Goal: Information Seeking & Learning: Find specific page/section

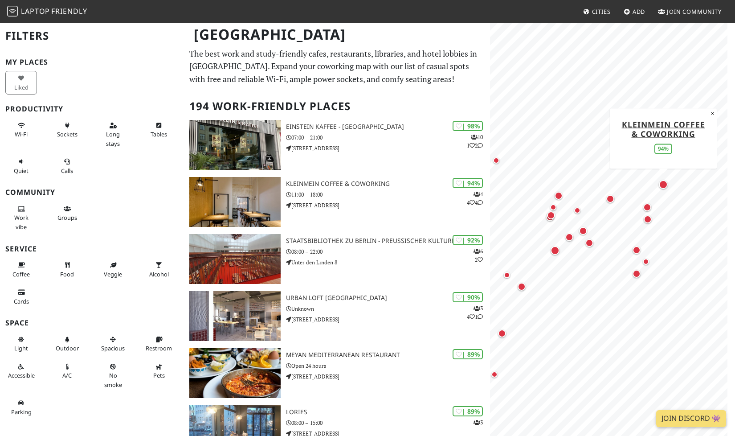
click at [665, 183] on div "Map marker" at bounding box center [663, 184] width 9 height 9
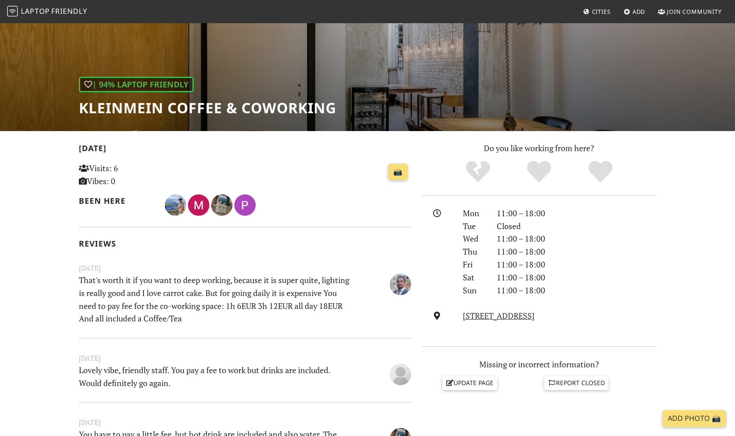
scroll to position [40, 0]
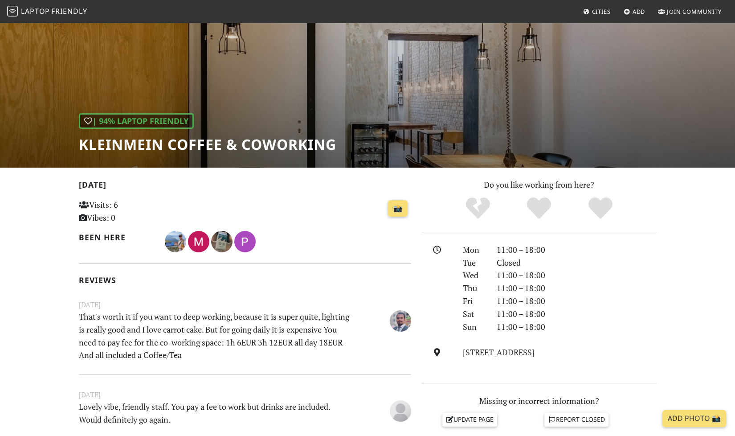
drag, startPoint x: 460, startPoint y: 310, endPoint x: 576, endPoint y: 307, distance: 115.4
click at [576, 346] on div "Waldeyerstraße 9, 10247, Berlin" at bounding box center [560, 352] width 204 height 13
copy link "Waldeyerstraße 9, 10247, Berlin"
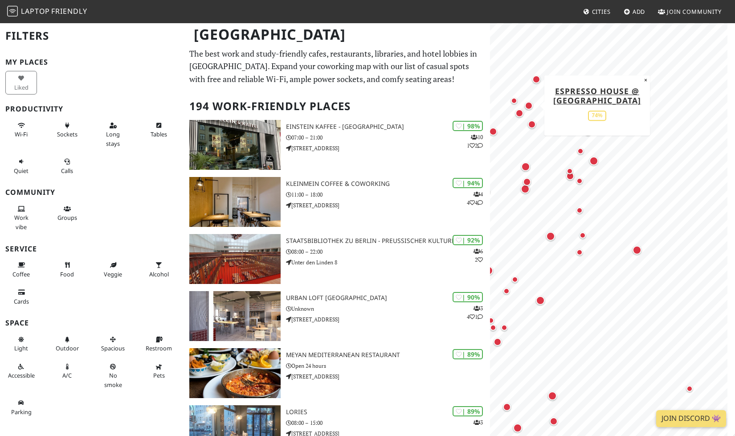
click at [530, 102] on div "Map marker" at bounding box center [529, 106] width 8 height 8
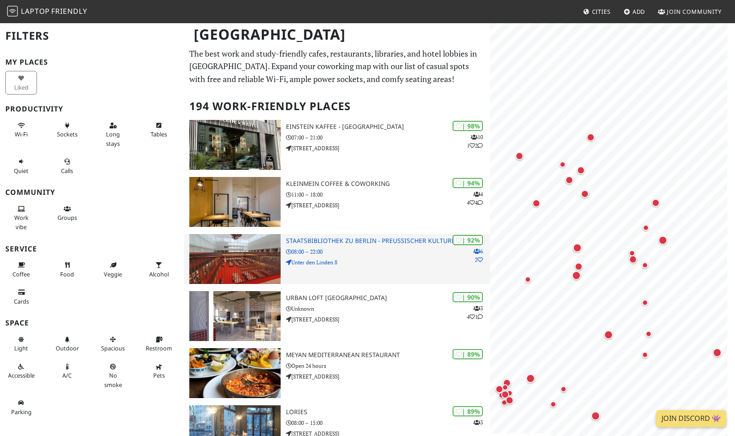
click at [377, 237] on h3 "Staatsbibliothek zu Berlin - Preußischer Kulturbesitz" at bounding box center [388, 241] width 204 height 8
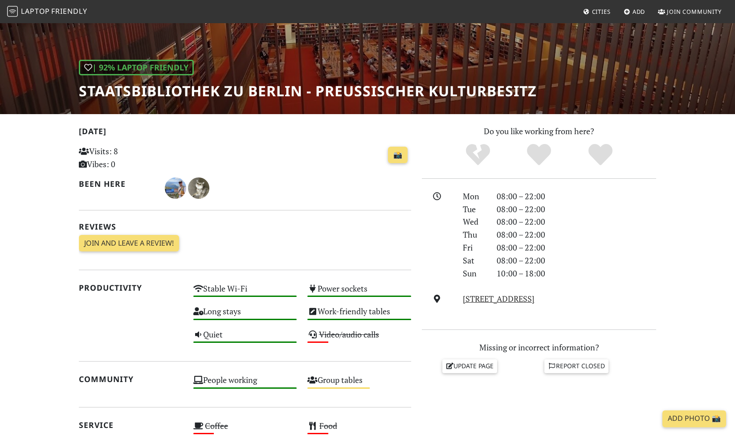
scroll to position [160, 0]
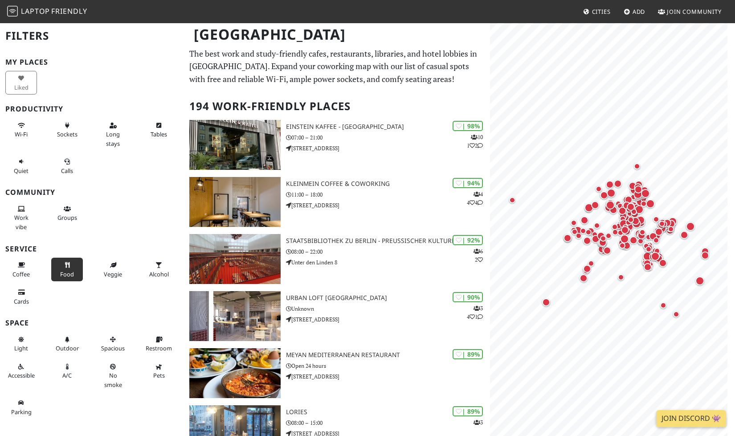
click at [61, 258] on button "Food" at bounding box center [67, 270] width 32 height 24
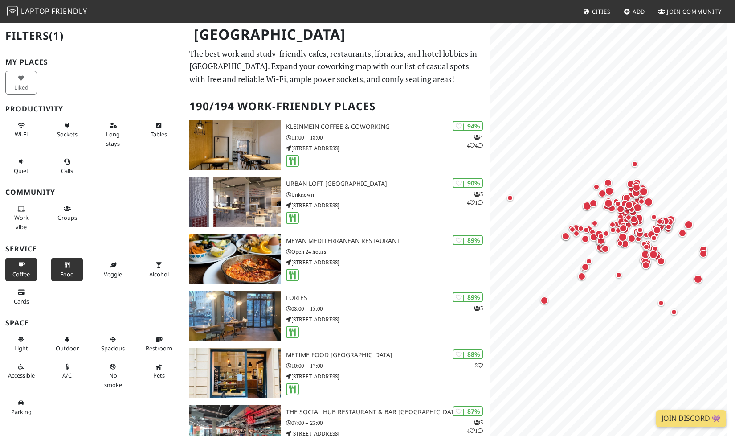
click at [14, 258] on button "Coffee" at bounding box center [21, 270] width 32 height 24
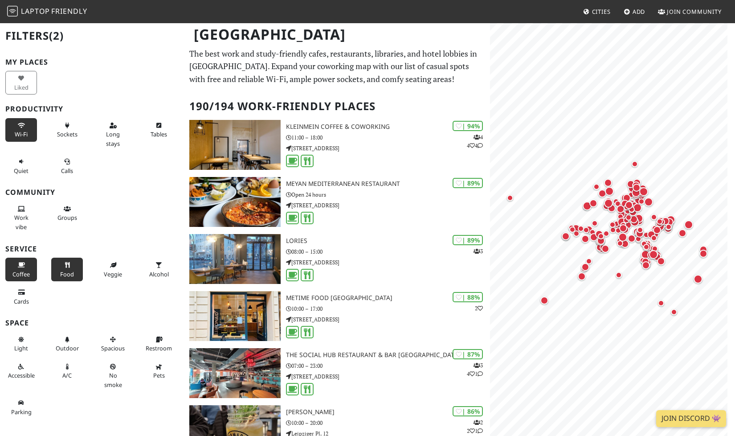
click at [16, 130] on span "Wi-Fi" at bounding box center [21, 134] width 13 height 8
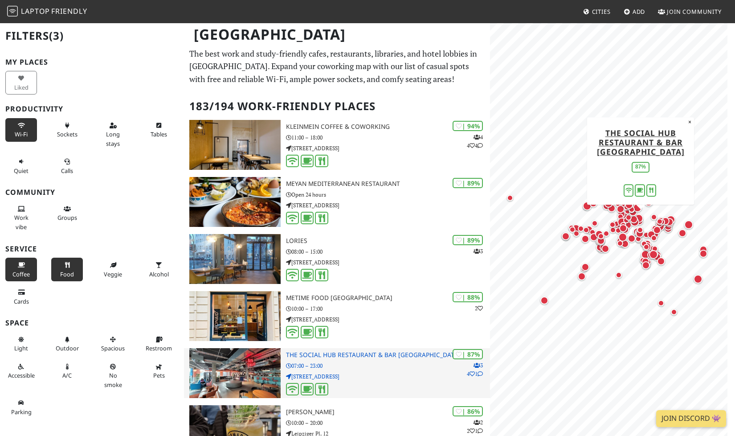
click at [366, 351] on h3 "The Social Hub Restaurant & Bar Berlin" at bounding box center [388, 355] width 204 height 8
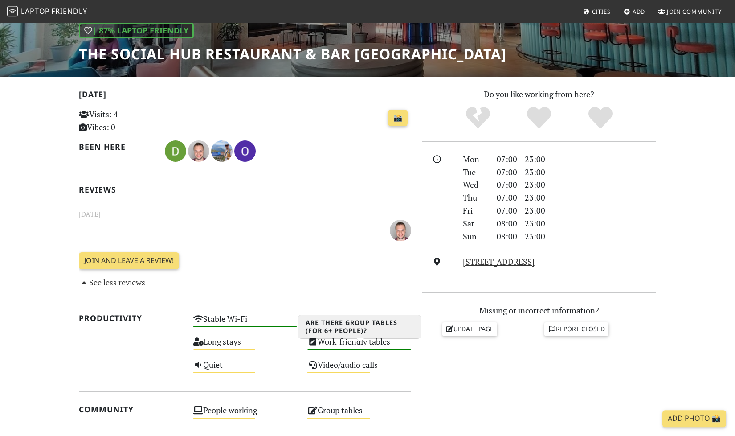
scroll to position [40, 0]
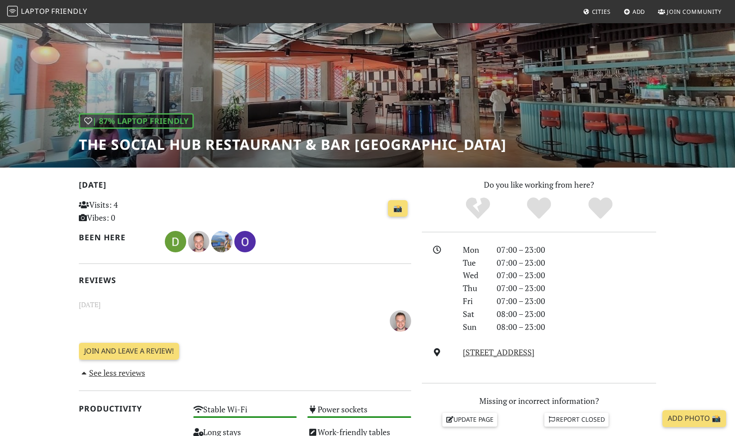
drag, startPoint x: 600, startPoint y: 310, endPoint x: 463, endPoint y: 305, distance: 136.9
click at [463, 346] on div "Schicklerstraße 40, 10179, Berlin" at bounding box center [560, 352] width 204 height 13
copy link "Schicklerstraße 40, 10179, Berlin"
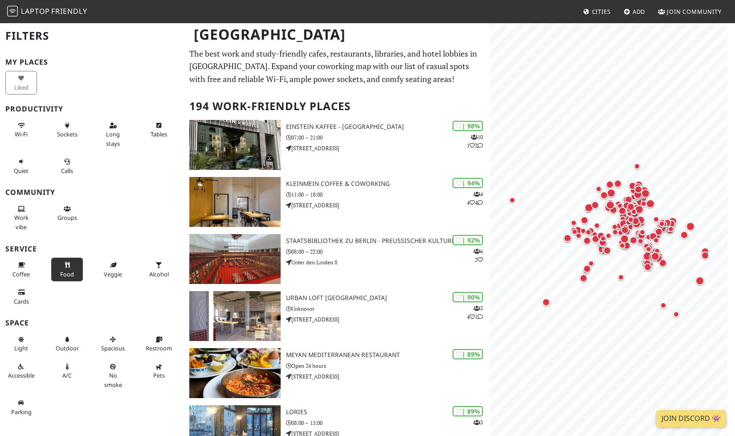
click at [64, 262] on icon at bounding box center [67, 265] width 7 height 6
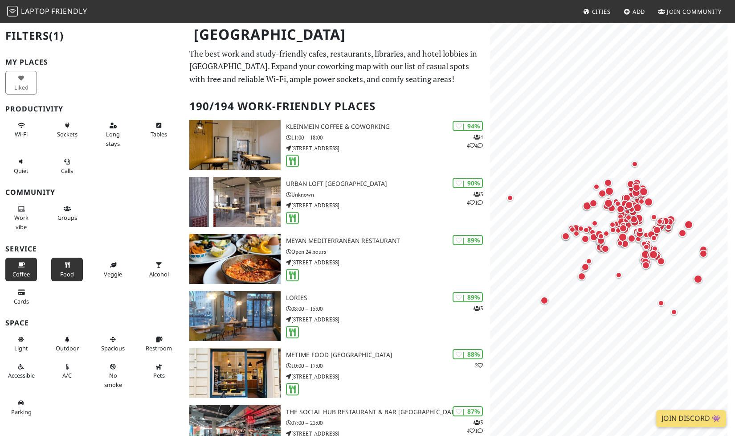
click at [23, 270] on span "Coffee" at bounding box center [20, 274] width 17 height 8
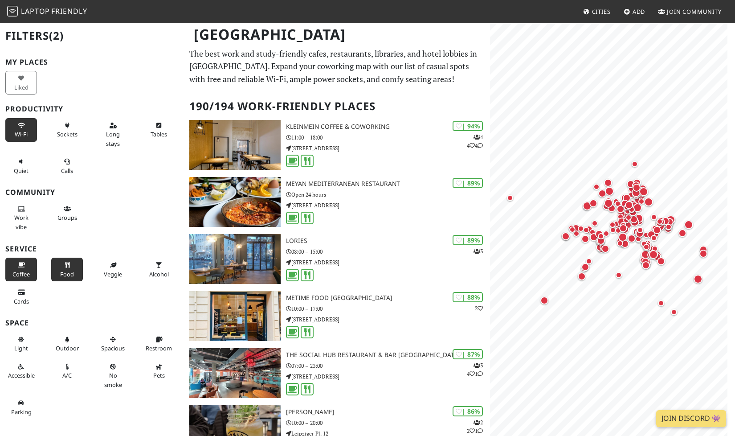
click at [20, 130] on span "Wi-Fi" at bounding box center [21, 134] width 13 height 8
click at [18, 206] on icon at bounding box center [21, 209] width 7 height 6
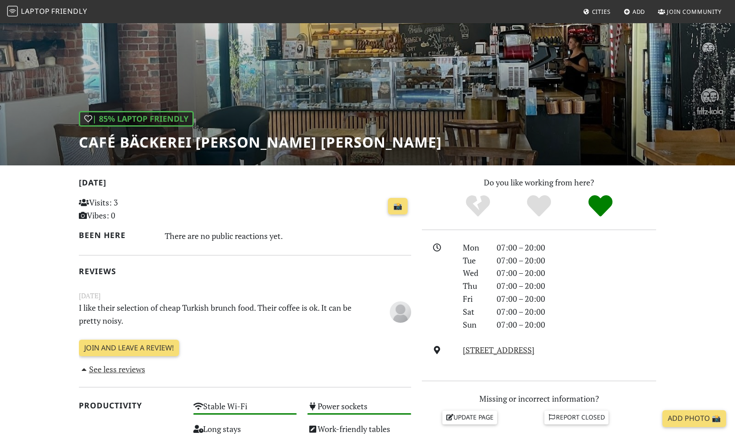
scroll to position [11, 0]
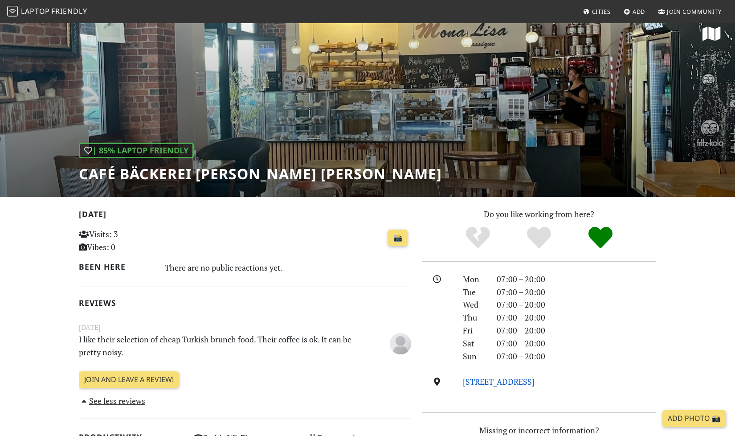
click at [535, 376] on link "[STREET_ADDRESS]" at bounding box center [499, 381] width 72 height 11
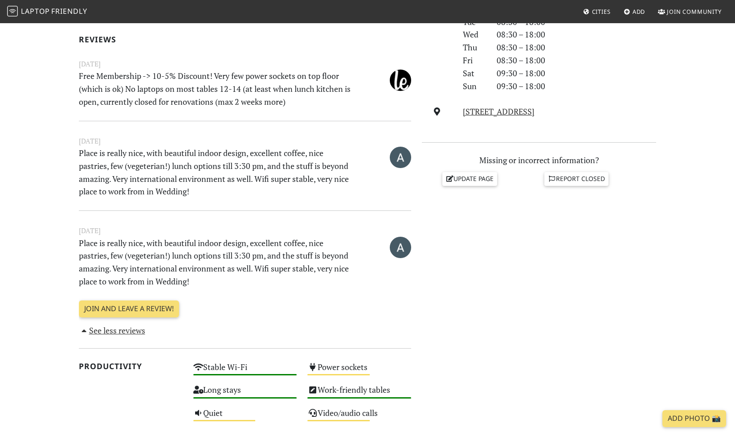
scroll to position [441, 0]
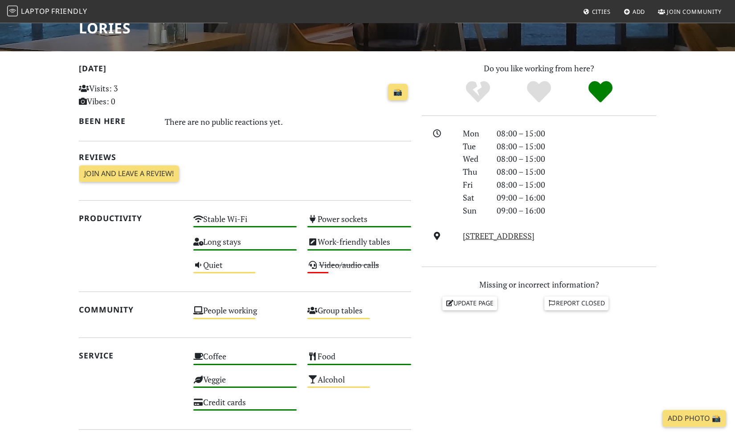
scroll to position [200, 0]
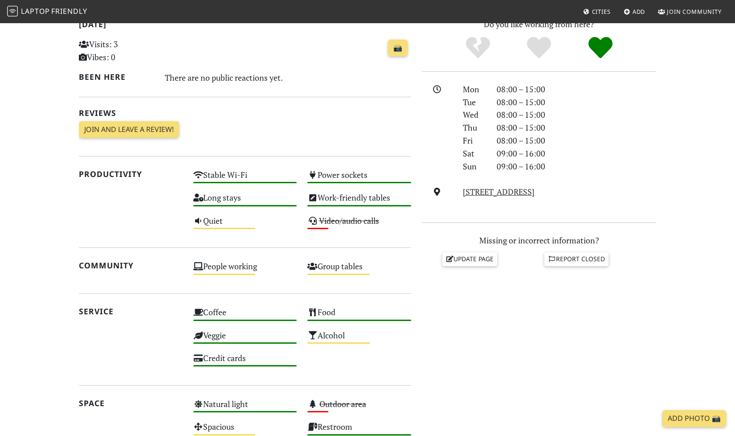
drag, startPoint x: 573, startPoint y: 149, endPoint x: 463, endPoint y: 144, distance: 109.7
click at [461, 185] on div "[STREET_ADDRESS]" at bounding box center [560, 191] width 204 height 13
copy link "[STREET_ADDRESS]"
